Goal: Task Accomplishment & Management: Manage account settings

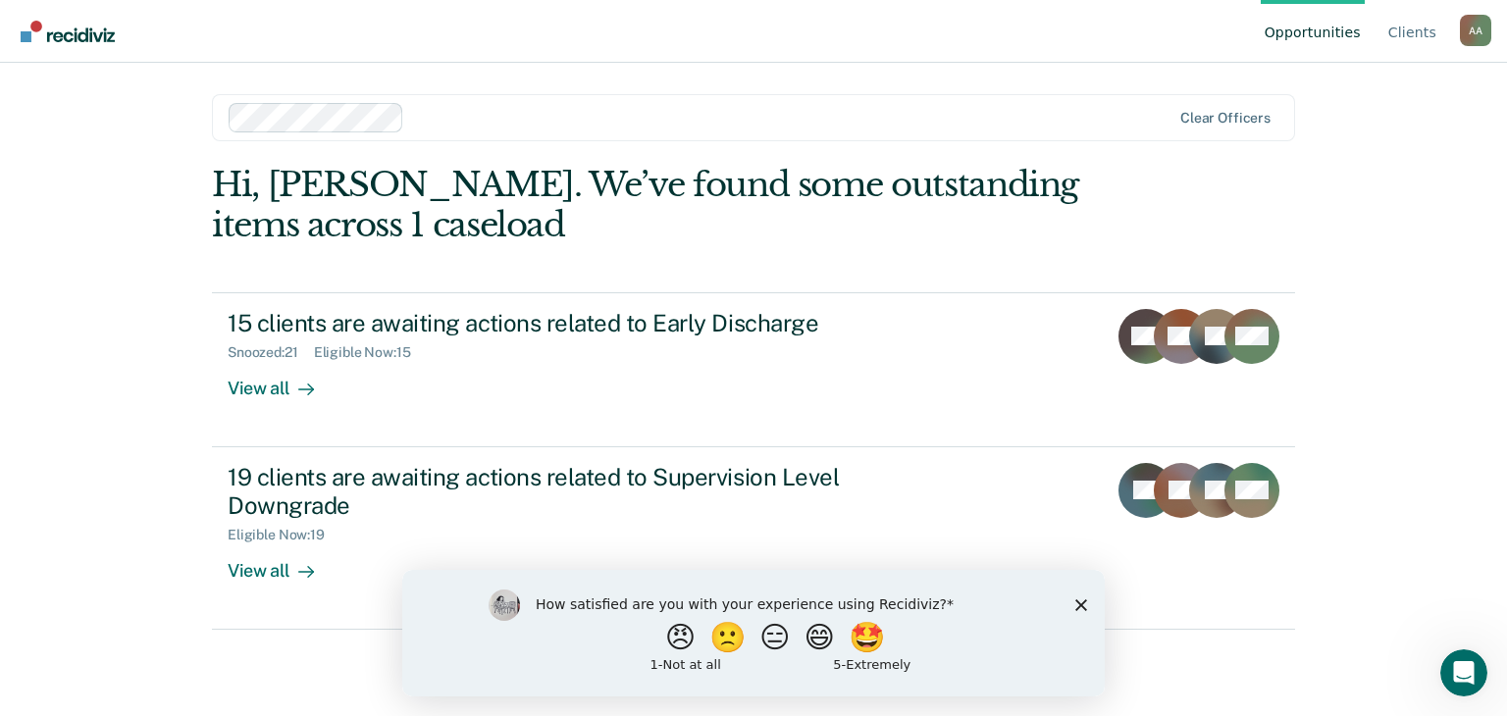
click at [1076, 599] on icon "Close survey" at bounding box center [1082, 605] width 12 height 12
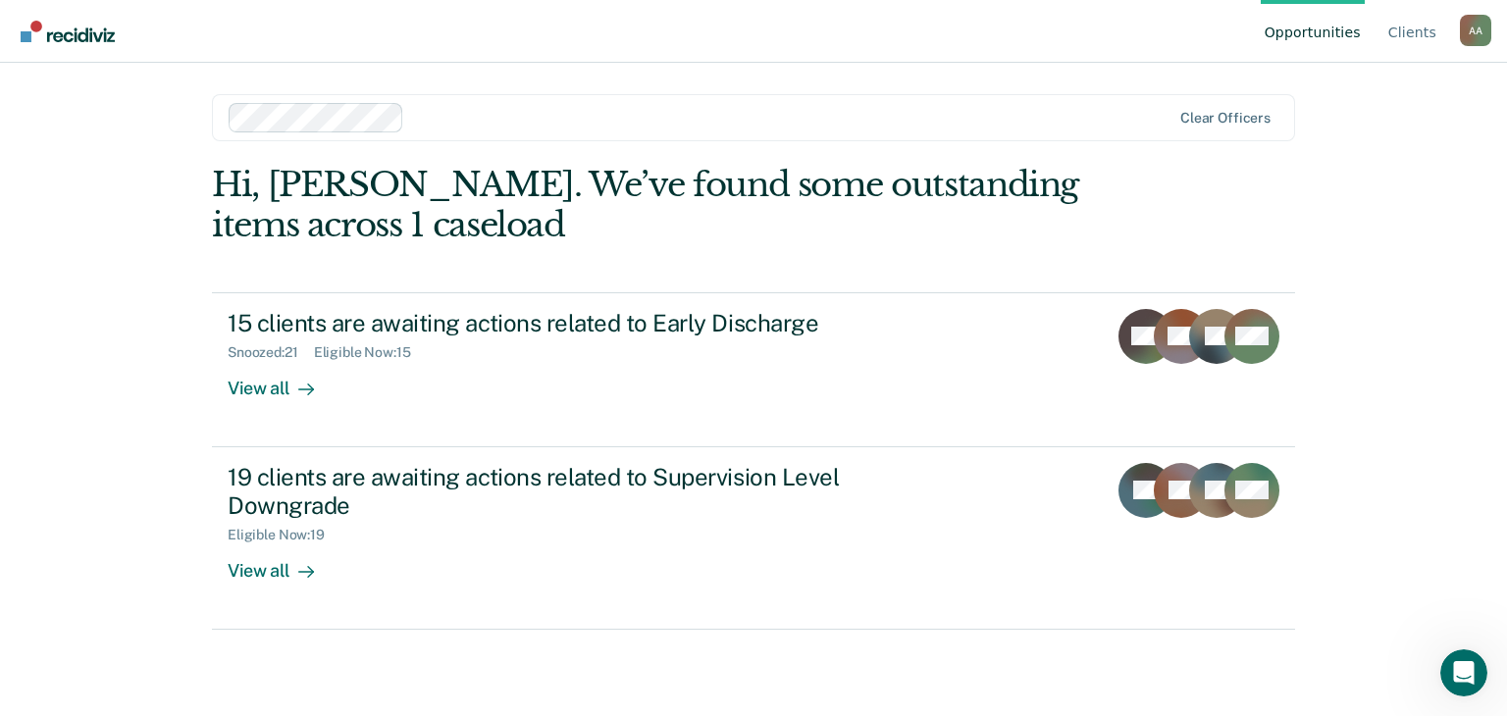
click at [1399, 165] on div "Opportunities Client s Amanda Ahrenstorff A A Profile How it works Log Out Clea…" at bounding box center [753, 358] width 1507 height 716
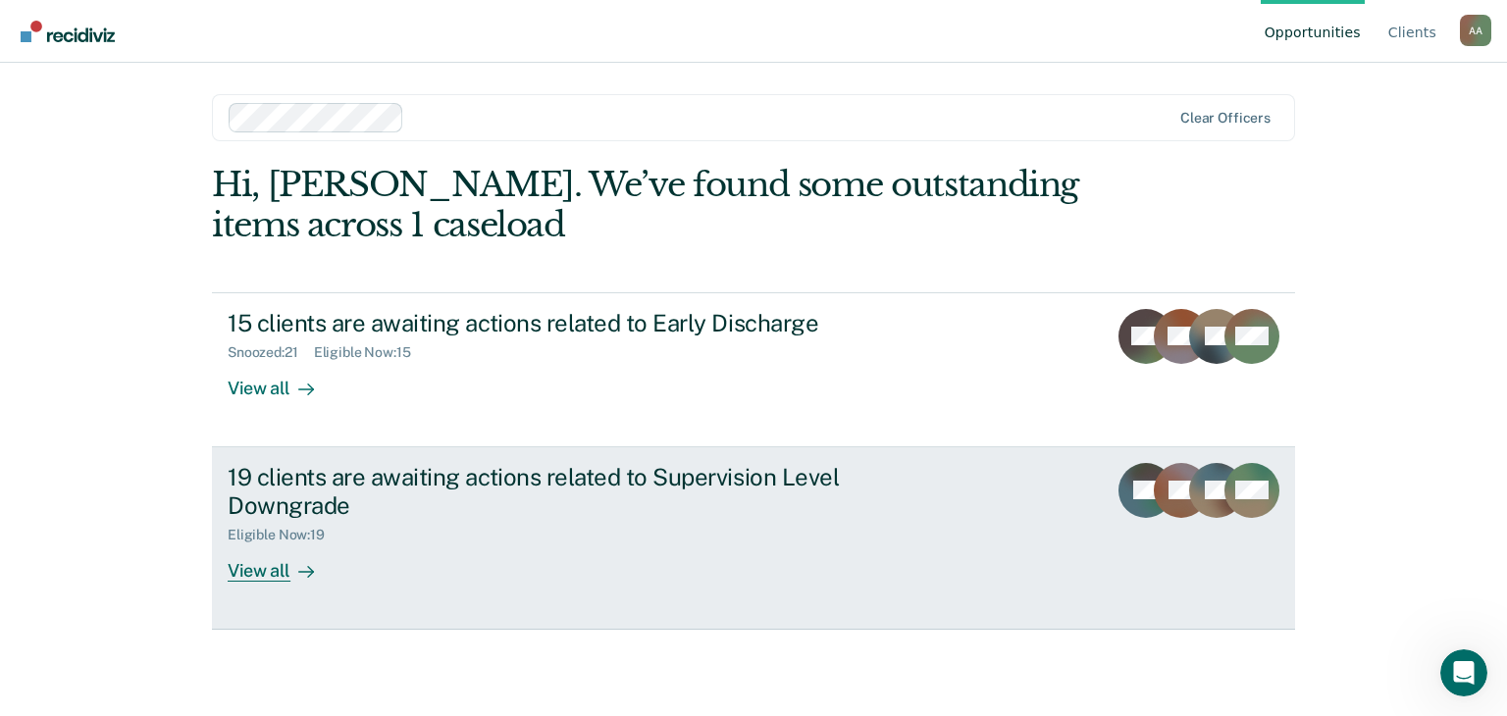
click at [451, 500] on div "19 clients are awaiting actions related to Supervision Level Downgrade" at bounding box center [572, 491] width 689 height 57
